Goal: Information Seeking & Learning: Find specific fact

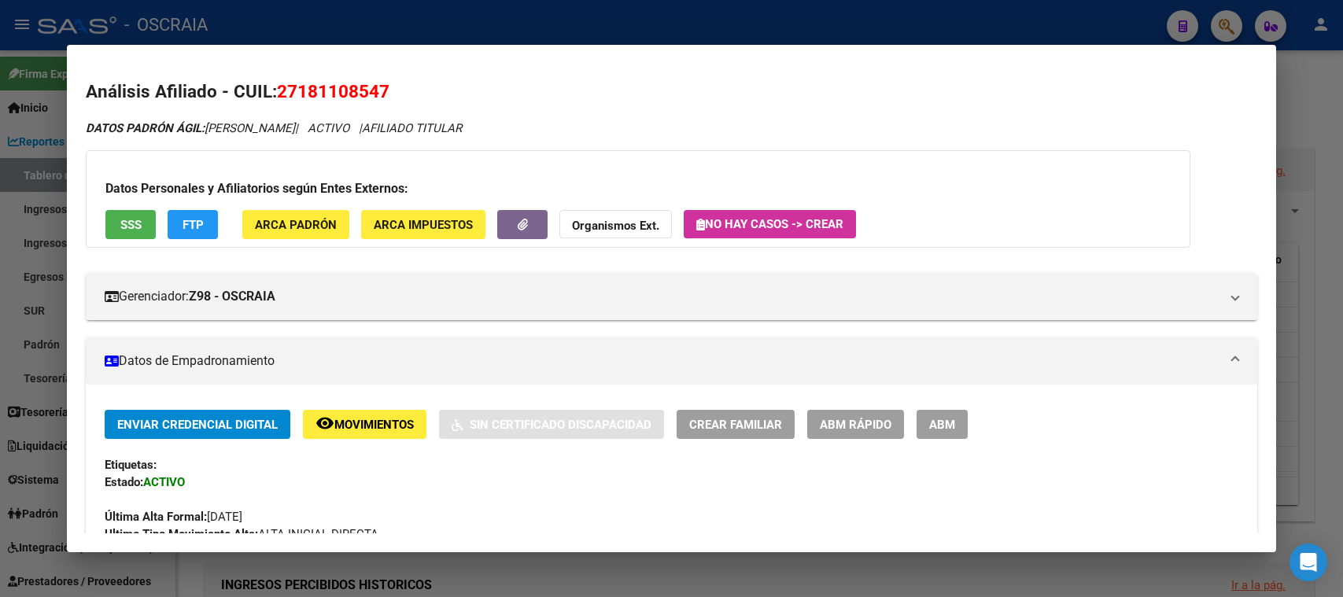
click at [614, 52] on mat-dialog-container "Análisis Afiliado - CUIL: 27181108547 DATOS PADRÓN ÁGIL: [PERSON_NAME] | ACTIVO…" at bounding box center [671, 298] width 1208 height 507
click at [543, 31] on div at bounding box center [671, 298] width 1343 height 597
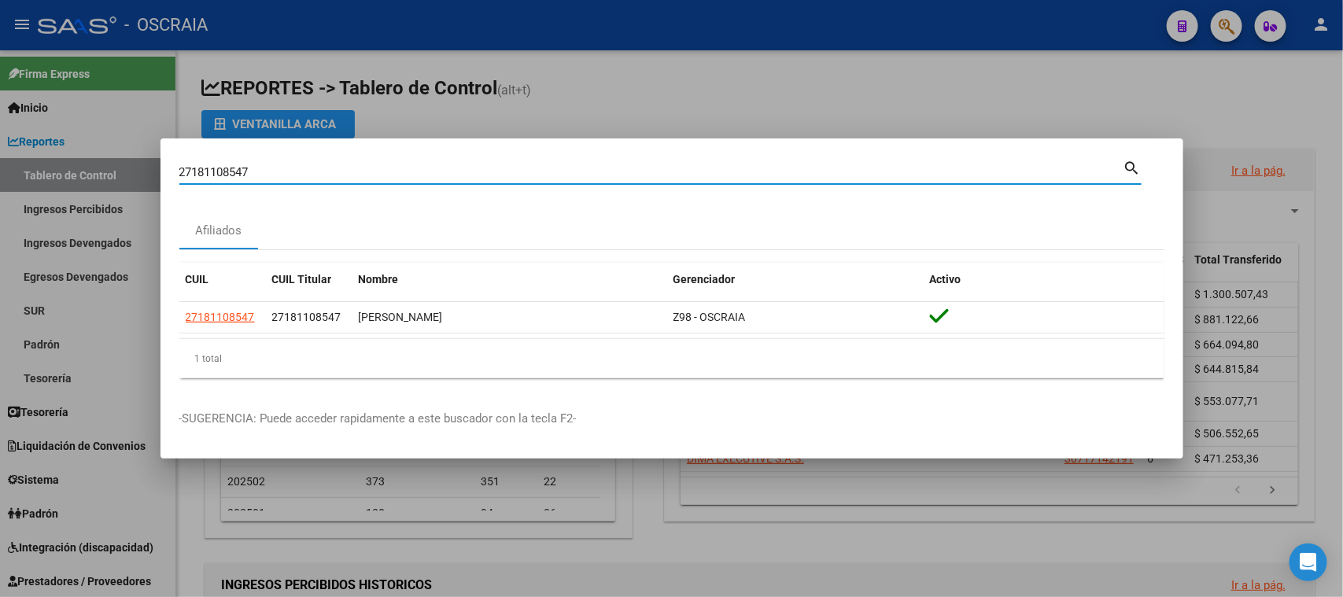
click at [453, 177] on input "27181108547" at bounding box center [651, 172] width 944 height 14
paste input "57244759"
type input "57244759"
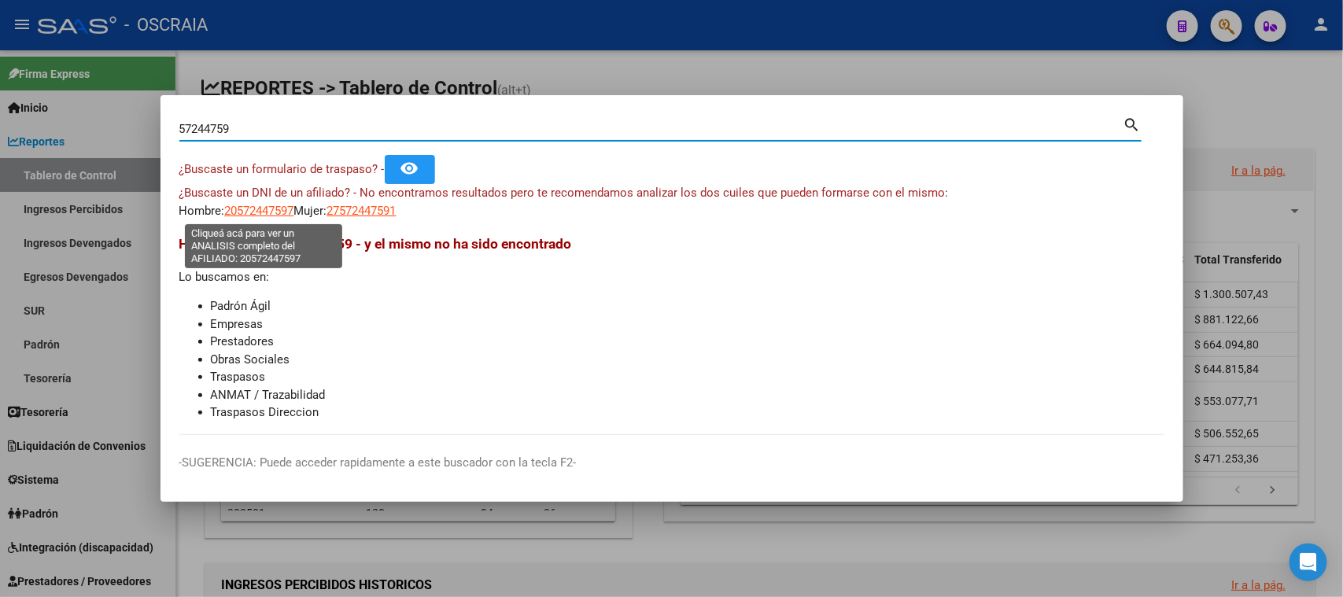
click at [247, 207] on span "20572447597" at bounding box center [259, 211] width 69 height 14
type textarea "20572447597"
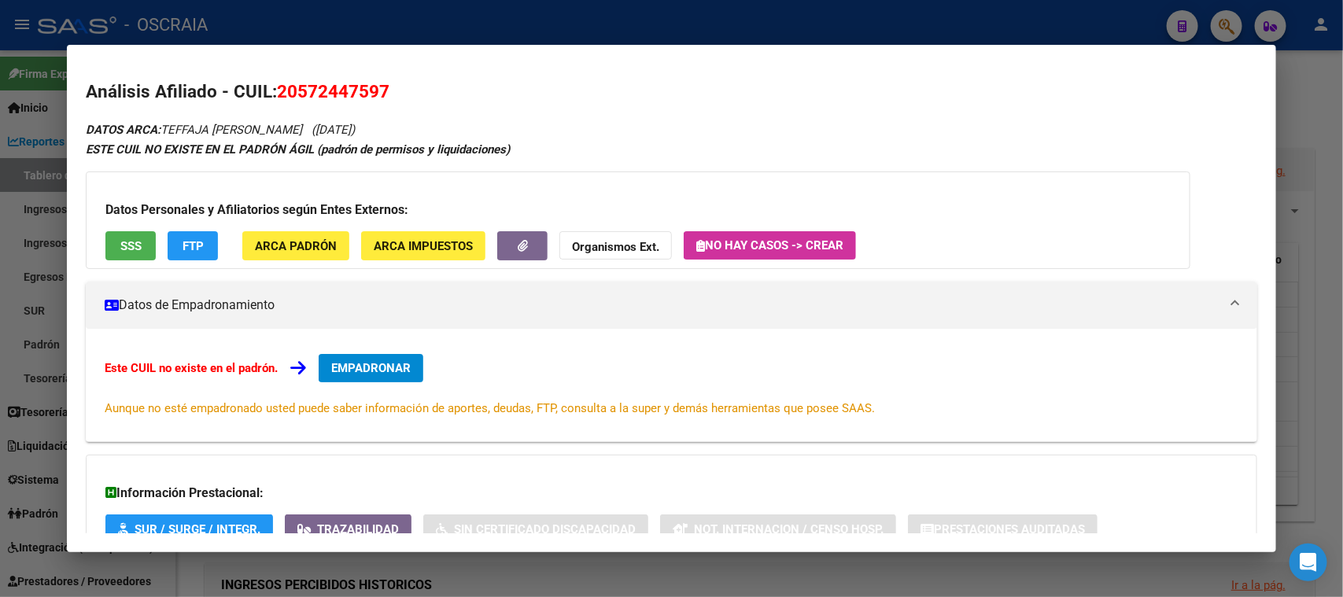
click at [329, 96] on span "20572447597" at bounding box center [333, 91] width 112 height 20
copy span "20572447597"
click at [421, 31] on div at bounding box center [671, 298] width 1343 height 597
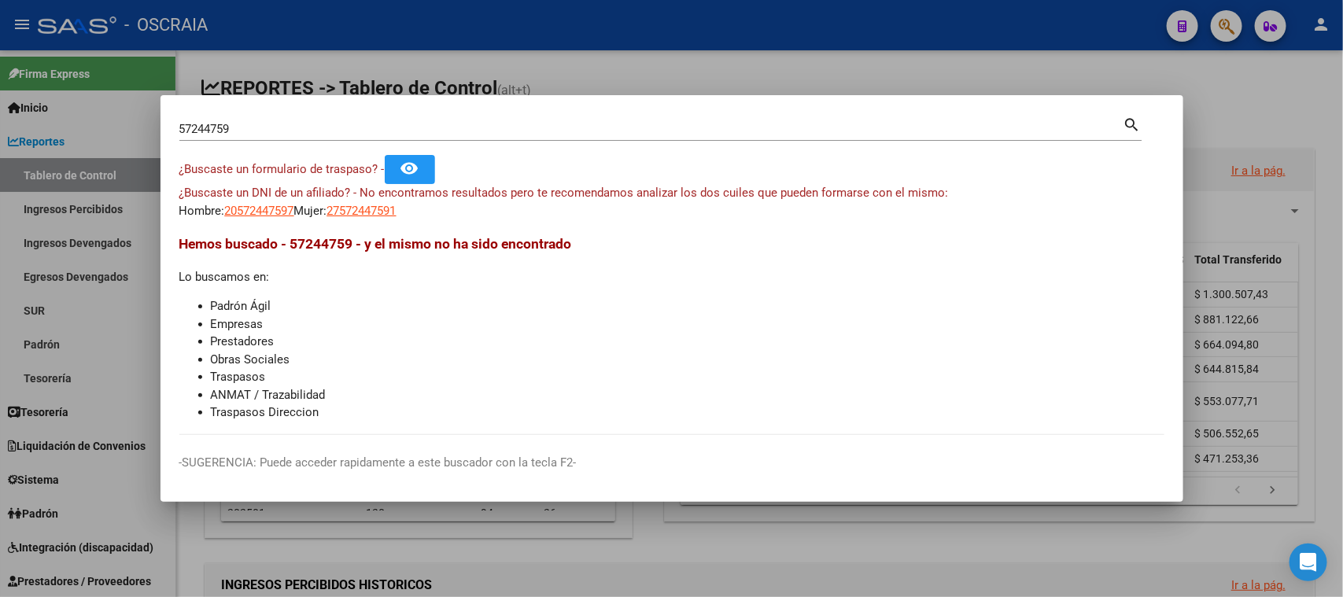
drag, startPoint x: 331, startPoint y: 135, endPoint x: 316, endPoint y: 127, distance: 17.3
click at [321, 134] on div "57244759 Buscar (apellido, dni, [PERSON_NAME], [PERSON_NAME], cuit, obra social)" at bounding box center [651, 129] width 944 height 24
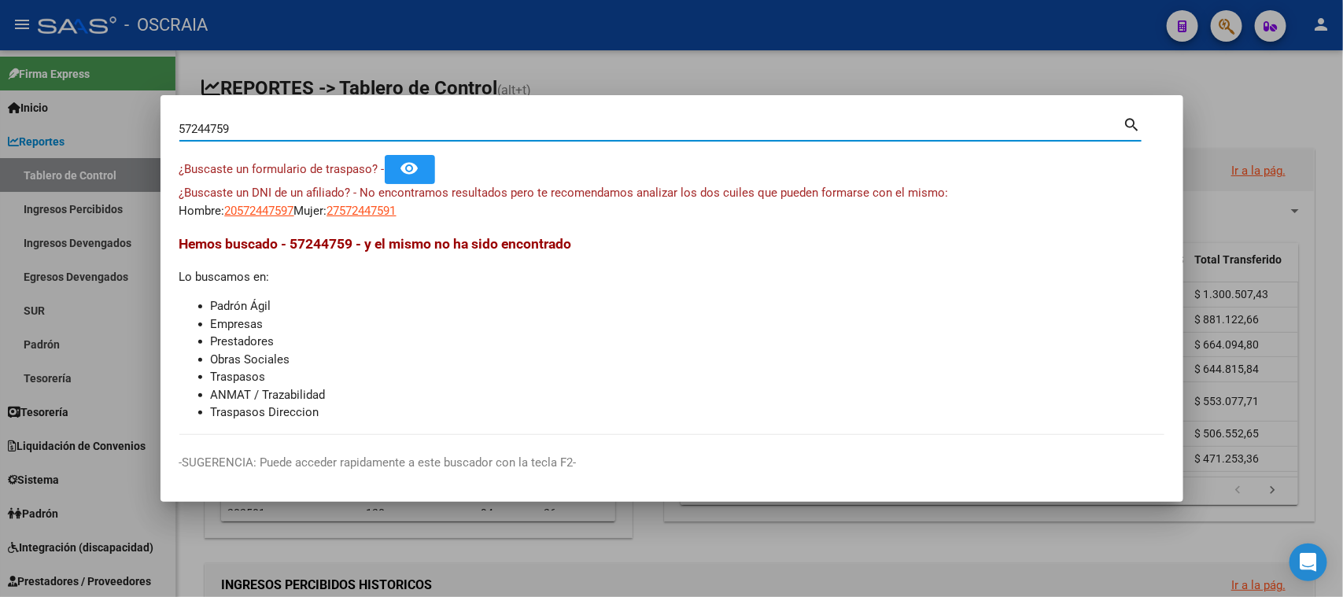
drag, startPoint x: 315, startPoint y: 123, endPoint x: 0, endPoint y: 62, distance: 320.5
click at [0, 62] on div "57244759 Buscar (apellido, dni, cuil, nro traspaso, cuit, obra social) search ¿…" at bounding box center [671, 298] width 1343 height 597
paste input "20-38071989-5"
type input "20380719895"
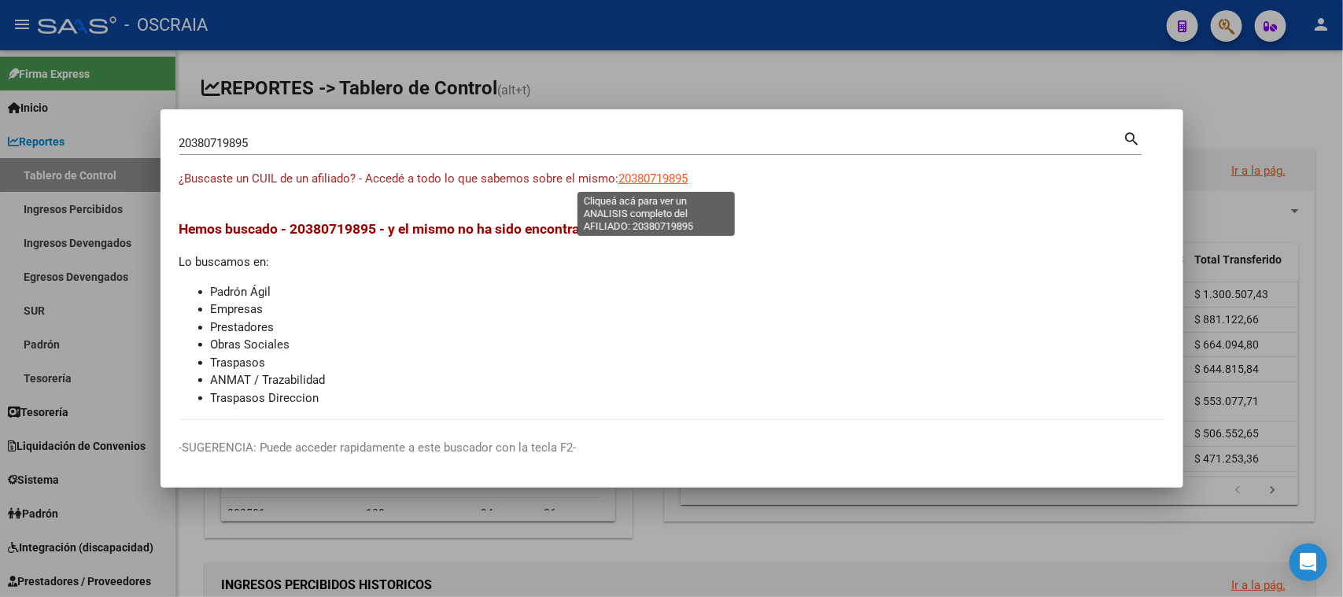
click at [670, 176] on span "20380719895" at bounding box center [653, 178] width 69 height 14
type textarea "20380719895"
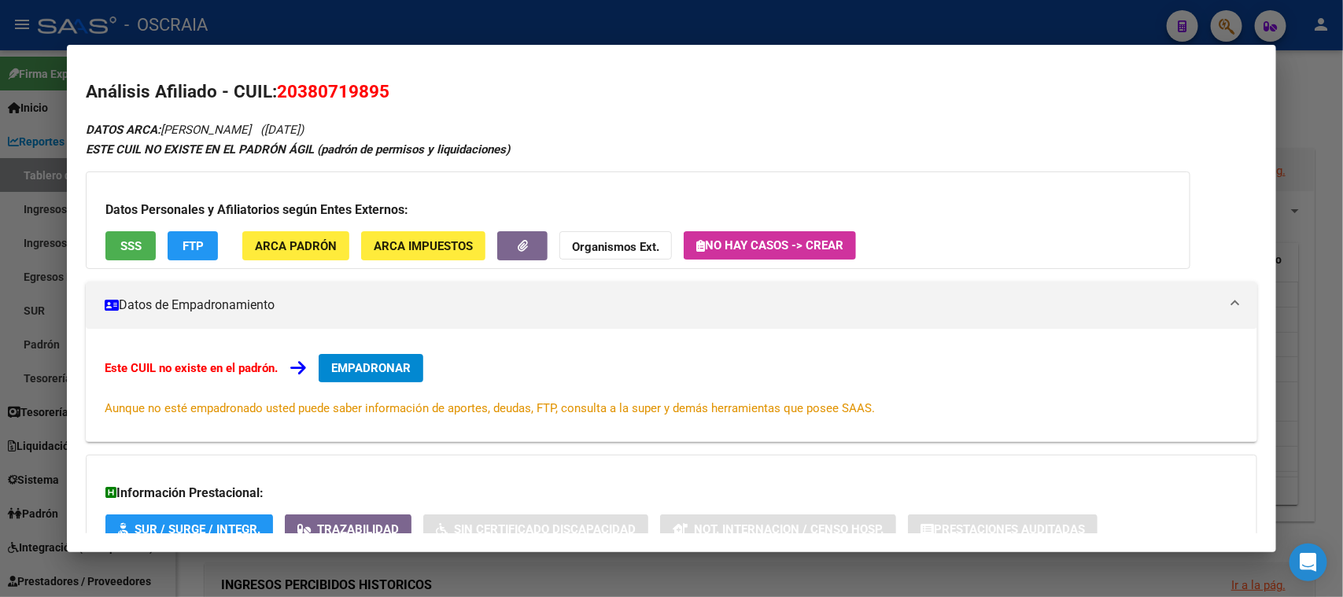
click at [500, 22] on div at bounding box center [671, 298] width 1343 height 597
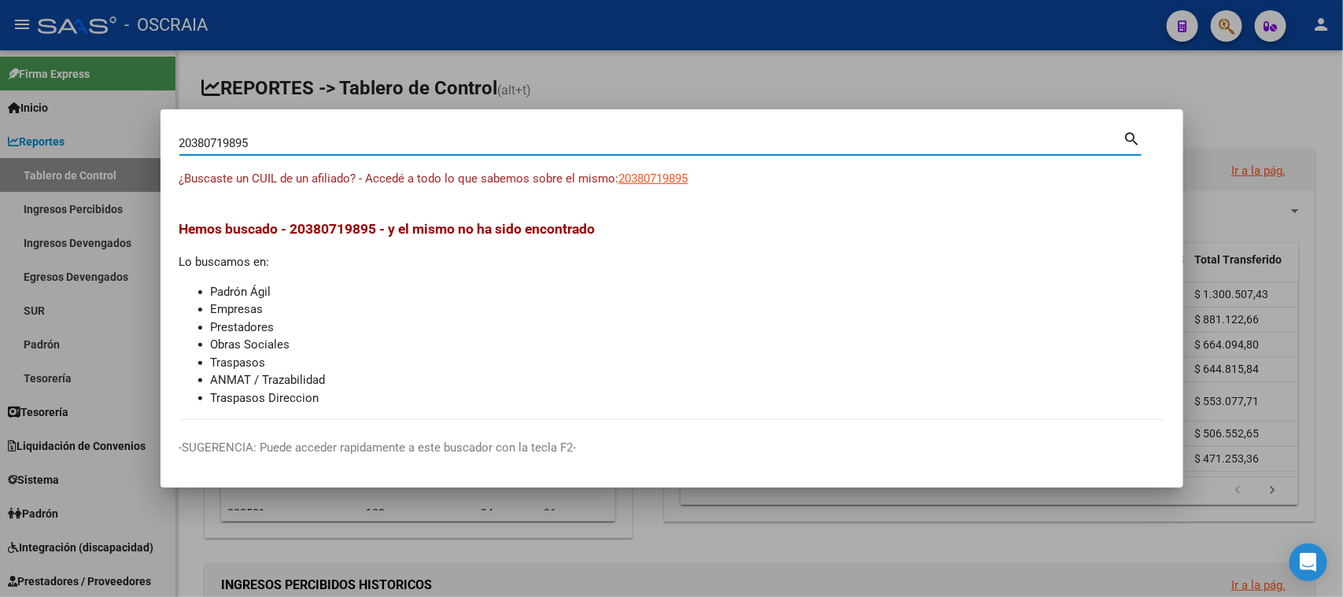
drag, startPoint x: 380, startPoint y: 148, endPoint x: 67, endPoint y: 167, distance: 313.6
click at [67, 167] on div "20380719895 Buscar (apellido, dni, cuil, nro traspaso, cuit, obra social) searc…" at bounding box center [671, 298] width 1343 height 597
paste input ": 30-71190352-2"
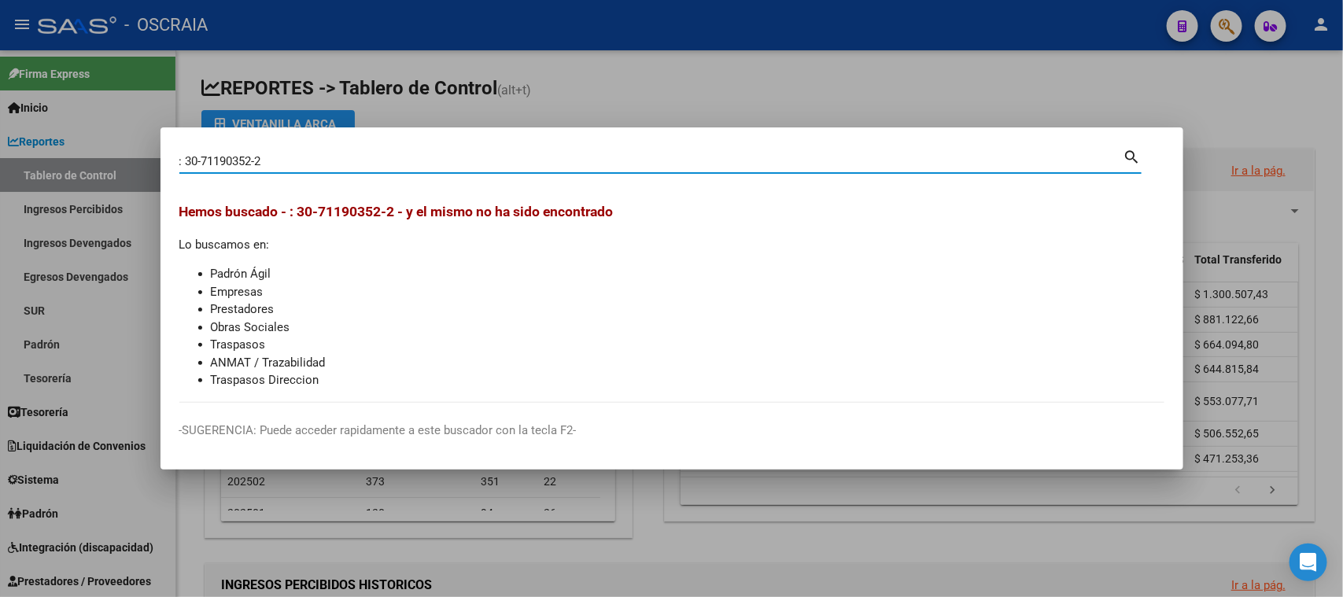
click at [184, 164] on input ": 30-71190352-2" at bounding box center [651, 161] width 944 height 14
click at [185, 164] on input ": 30-71190352-2" at bounding box center [651, 161] width 944 height 14
click at [207, 159] on input "30711903522" at bounding box center [651, 161] width 944 height 14
paste input "57244759"
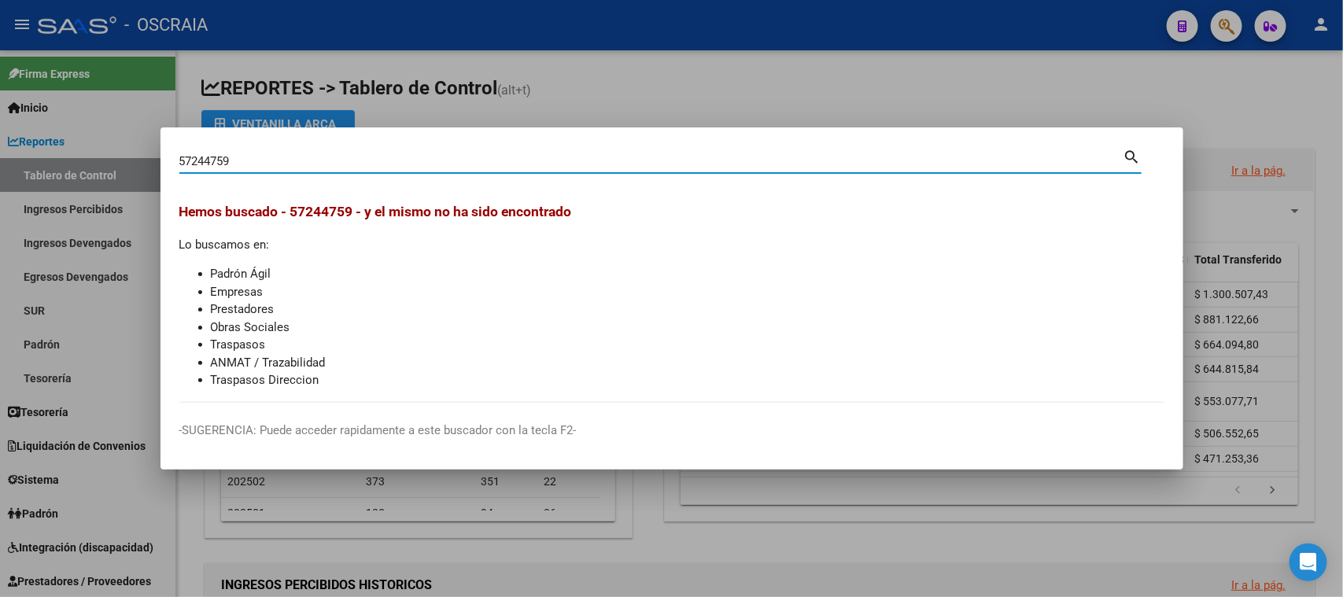
type input "57244759"
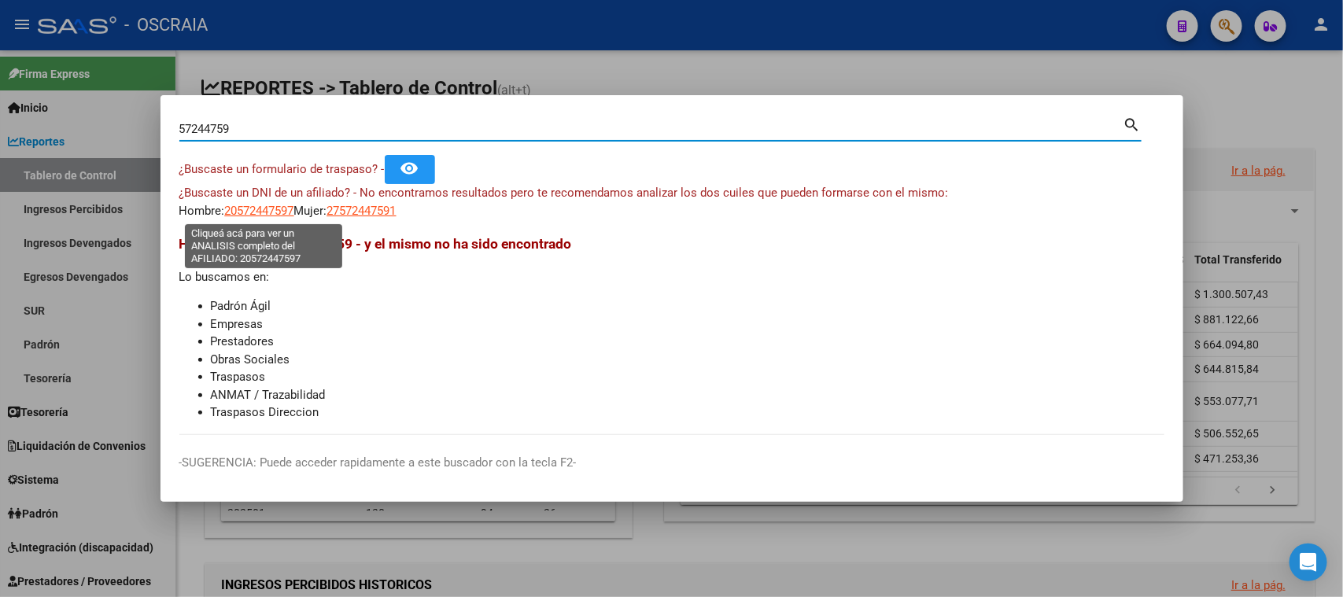
click at [260, 211] on span "20572447597" at bounding box center [259, 211] width 69 height 14
type textarea "20572447597"
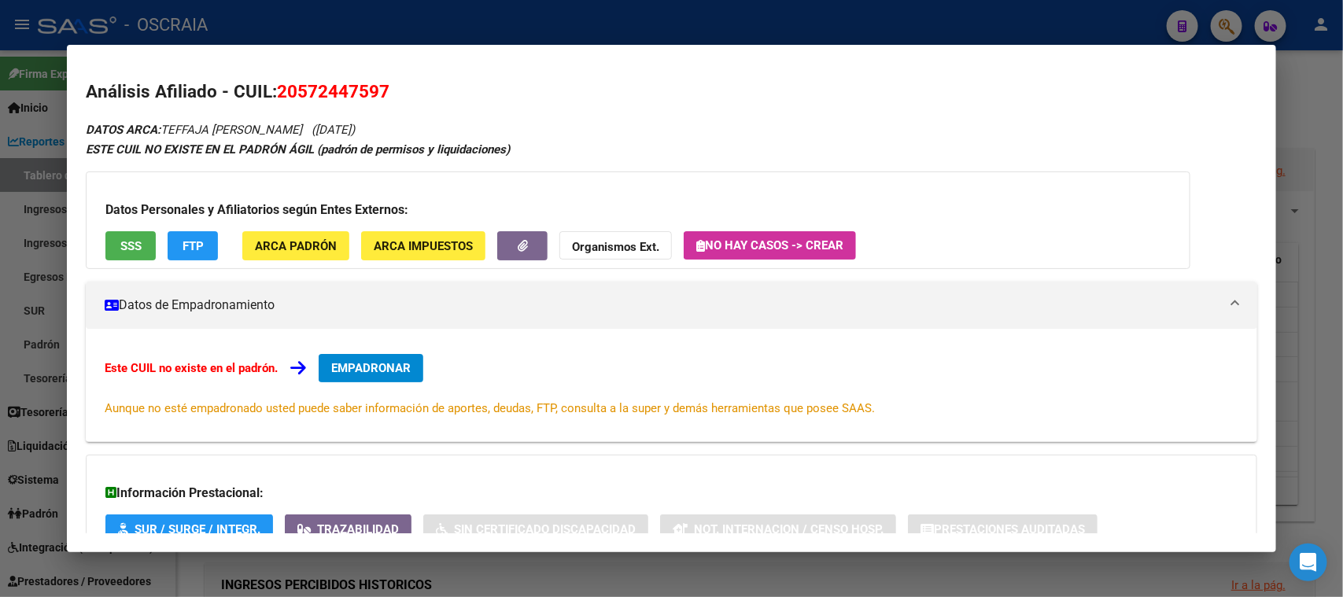
click at [739, 112] on div "Análisis Afiliado - CUIL: 20572447597 DATOS ARCA: [PERSON_NAME] ([DATE]) ESTE C…" at bounding box center [671, 364] width 1170 height 570
click at [322, 91] on span "20572447597" at bounding box center [333, 91] width 112 height 20
copy span "20572447597"
click at [444, 11] on div at bounding box center [671, 298] width 1343 height 597
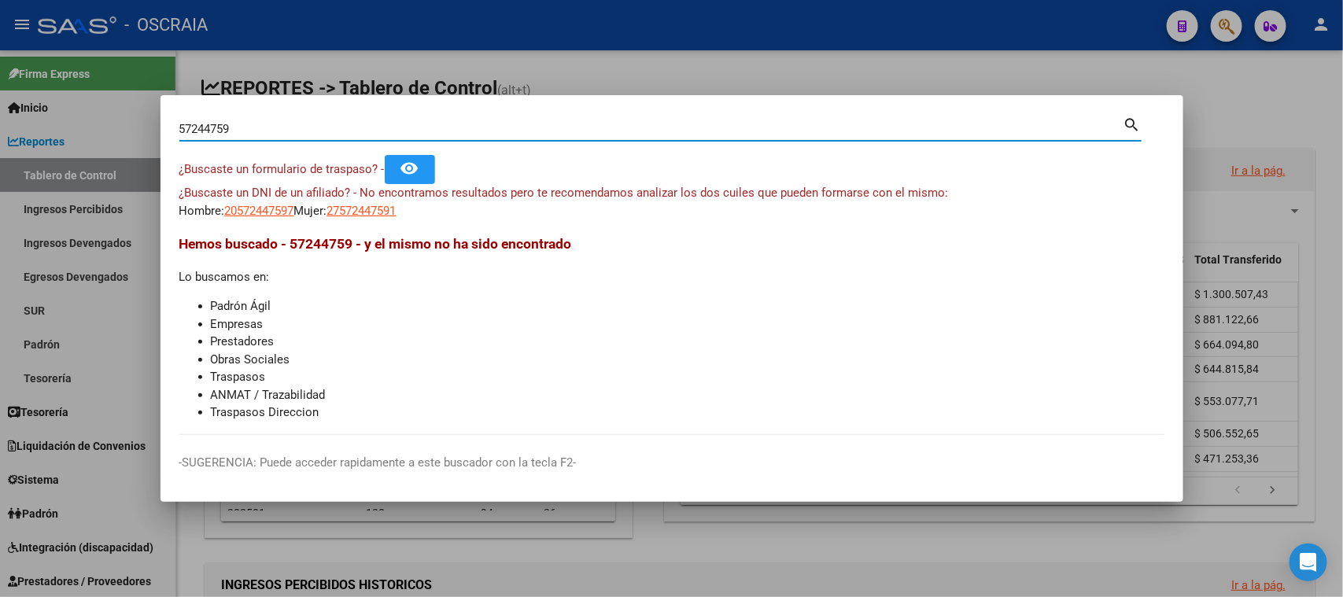
click at [319, 125] on input "57244759" at bounding box center [651, 129] width 944 height 14
